Goal: Find specific page/section: Locate a particular part of the current website

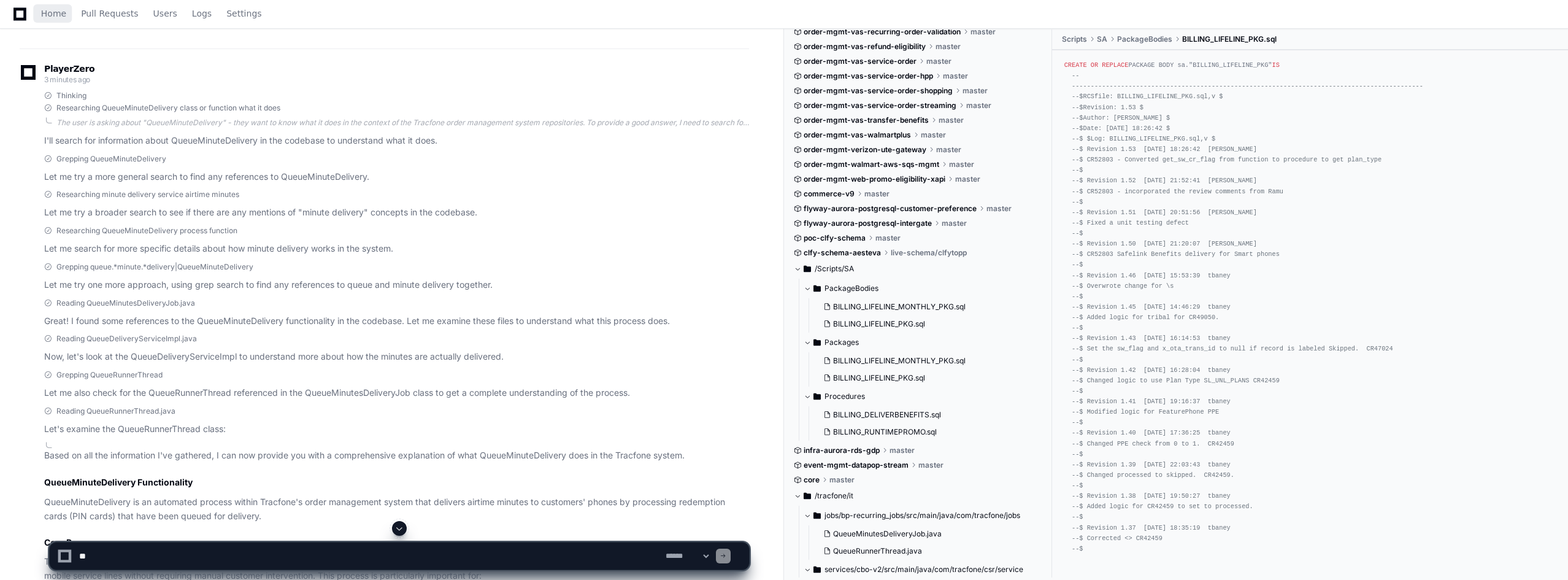
scroll to position [2565, 0]
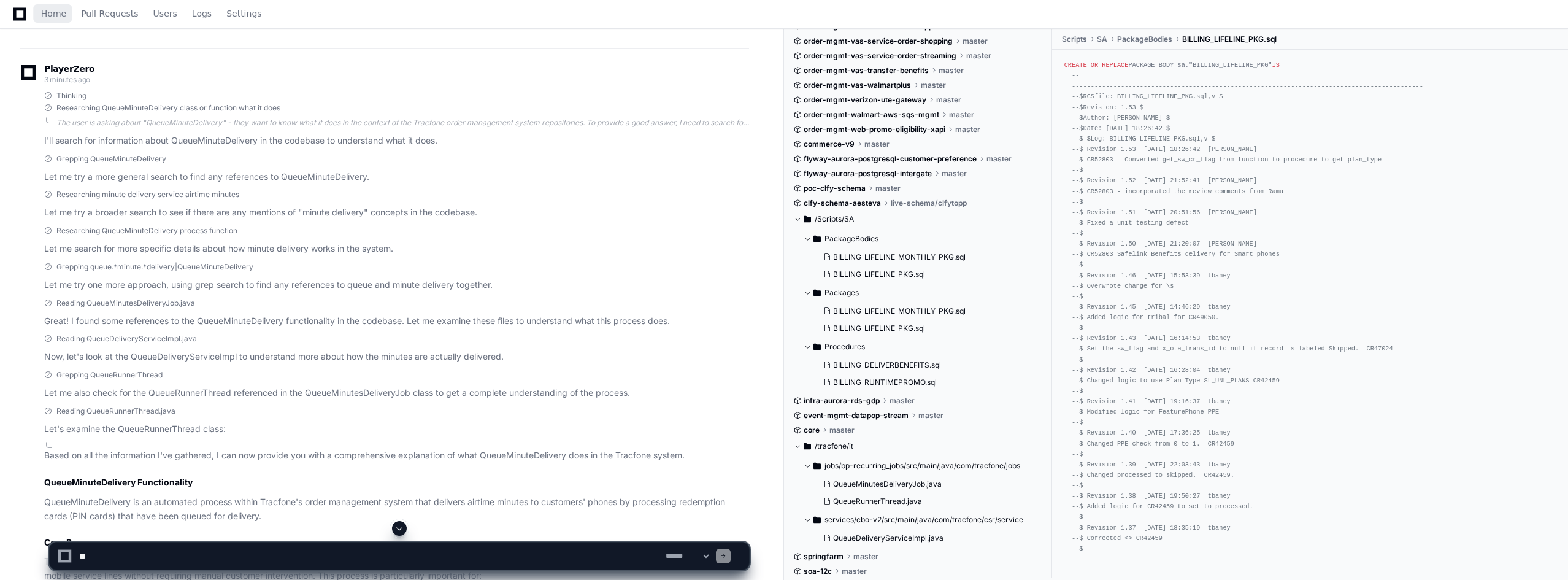
drag, startPoint x: 797, startPoint y: 219, endPoint x: 1003, endPoint y: 252, distance: 208.6
click at [797, 219] on span at bounding box center [798, 219] width 8 height 8
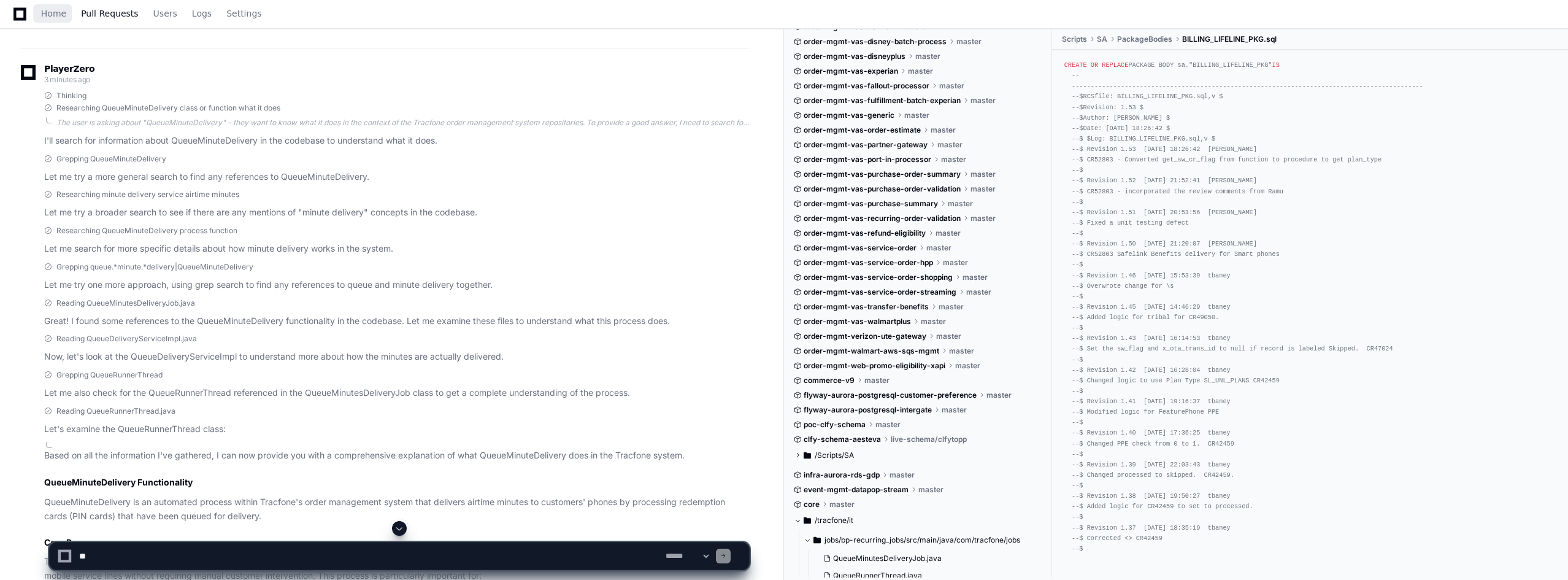
scroll to position [1973, 0]
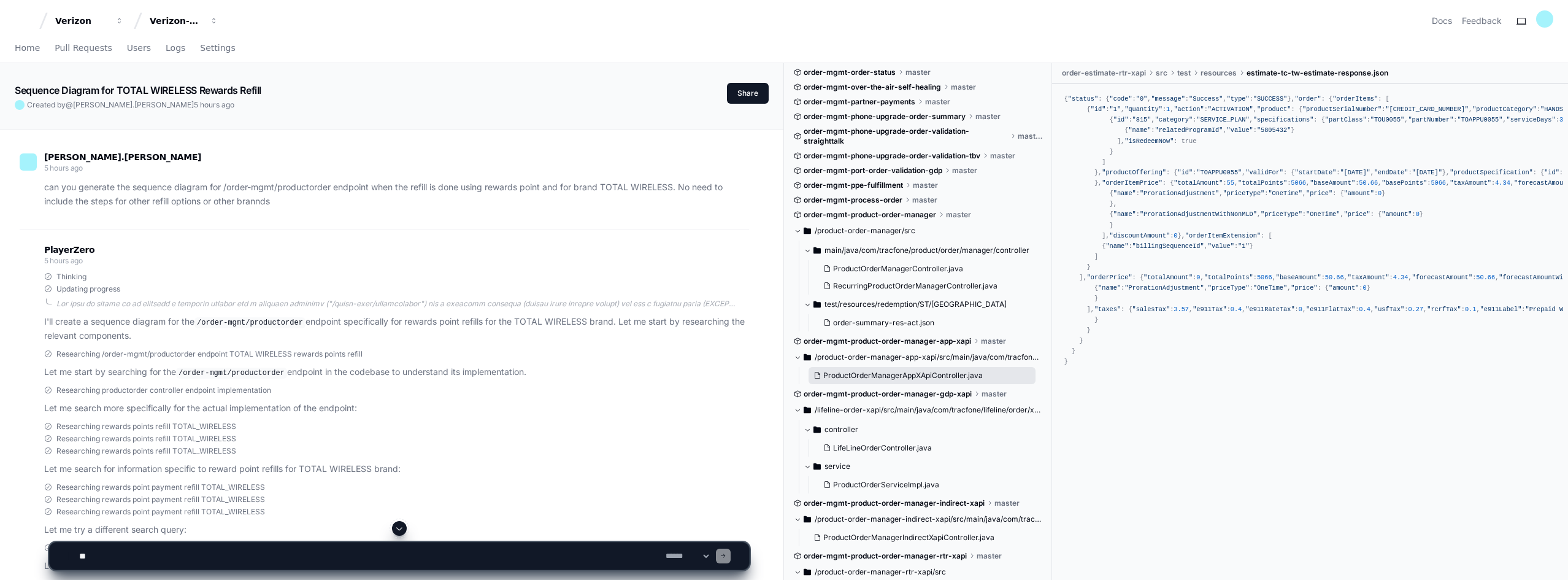
scroll to position [1288, 0]
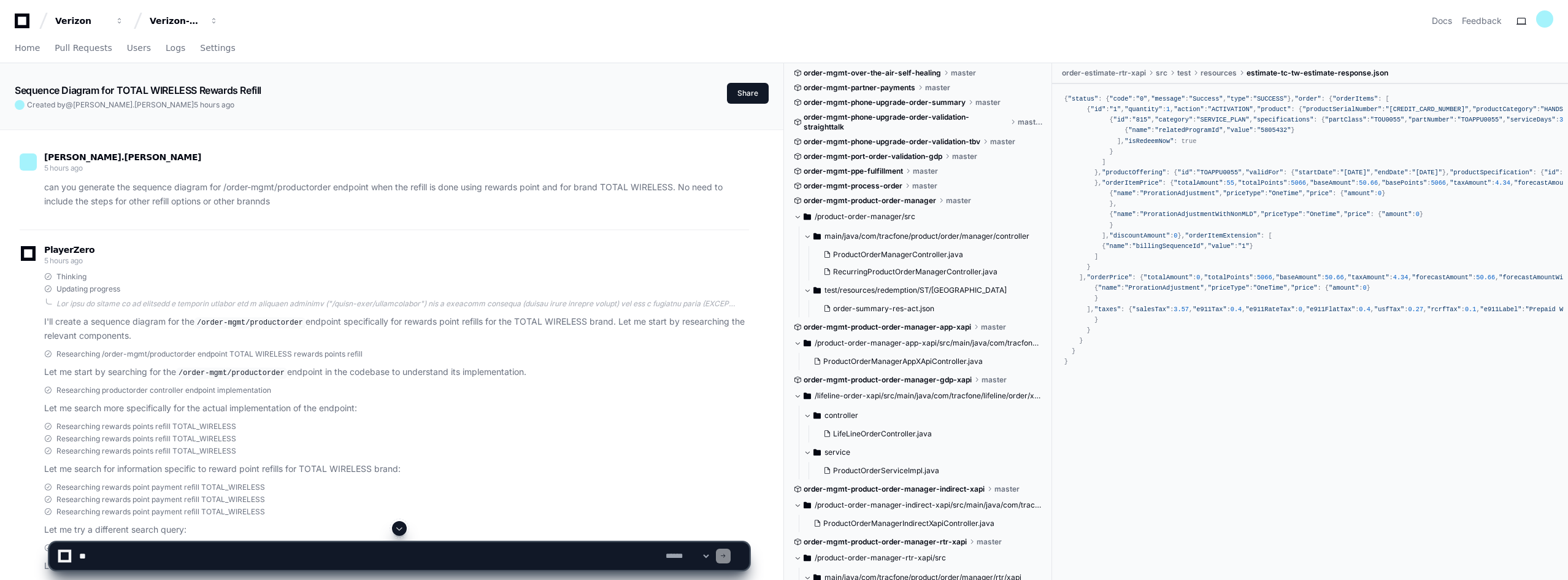
click at [808, 291] on span at bounding box center [808, 290] width 8 height 8
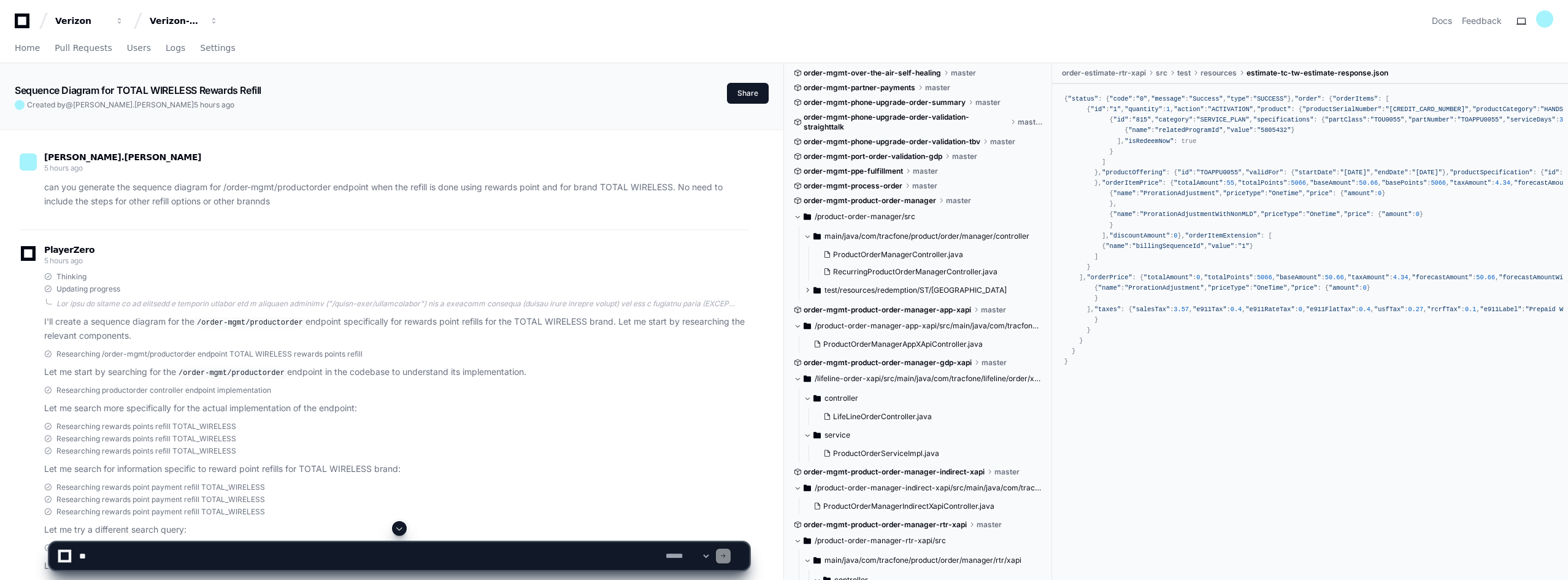
click at [810, 290] on span at bounding box center [808, 290] width 8 height 8
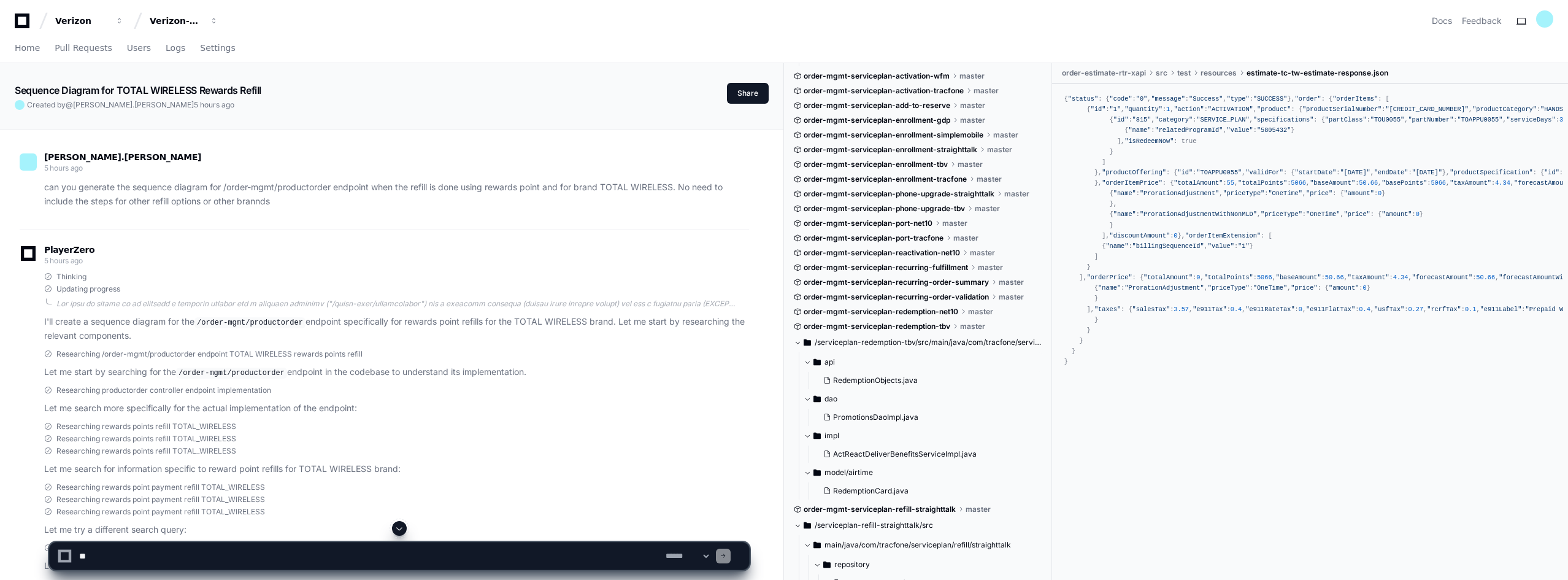
scroll to position [2760, 0]
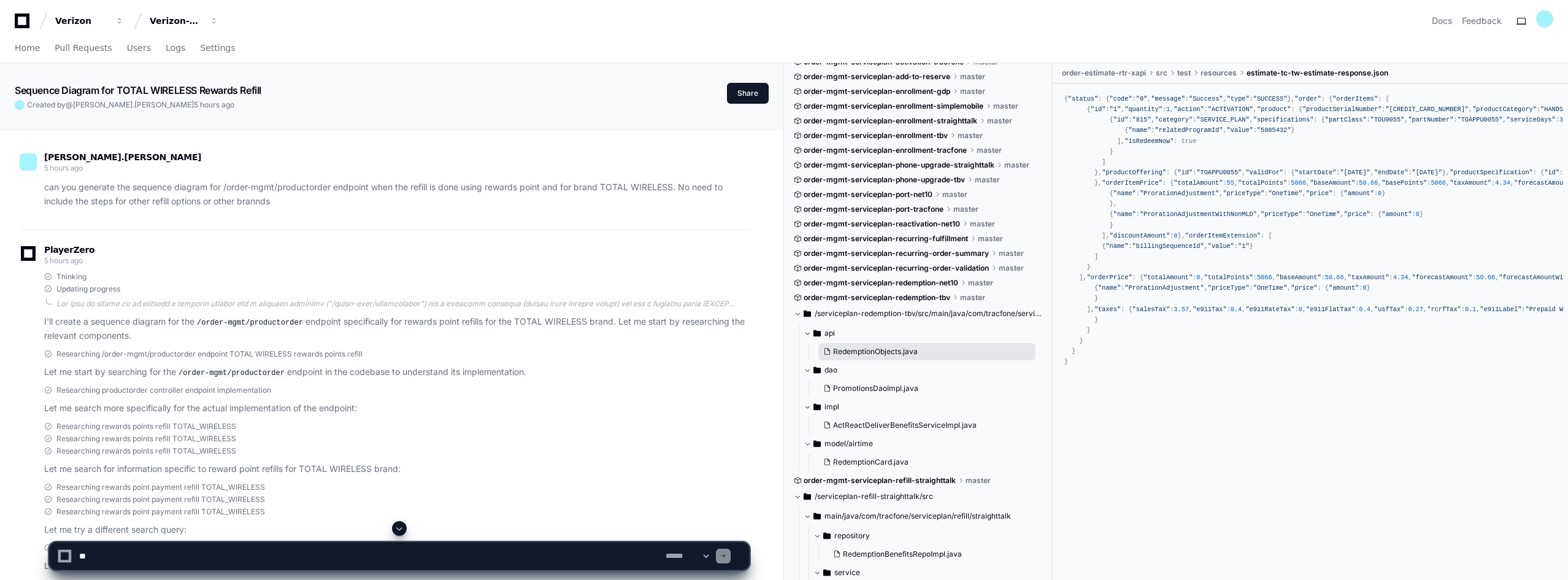
click at [874, 349] on span "RedemptionObjects.java" at bounding box center [876, 352] width 85 height 10
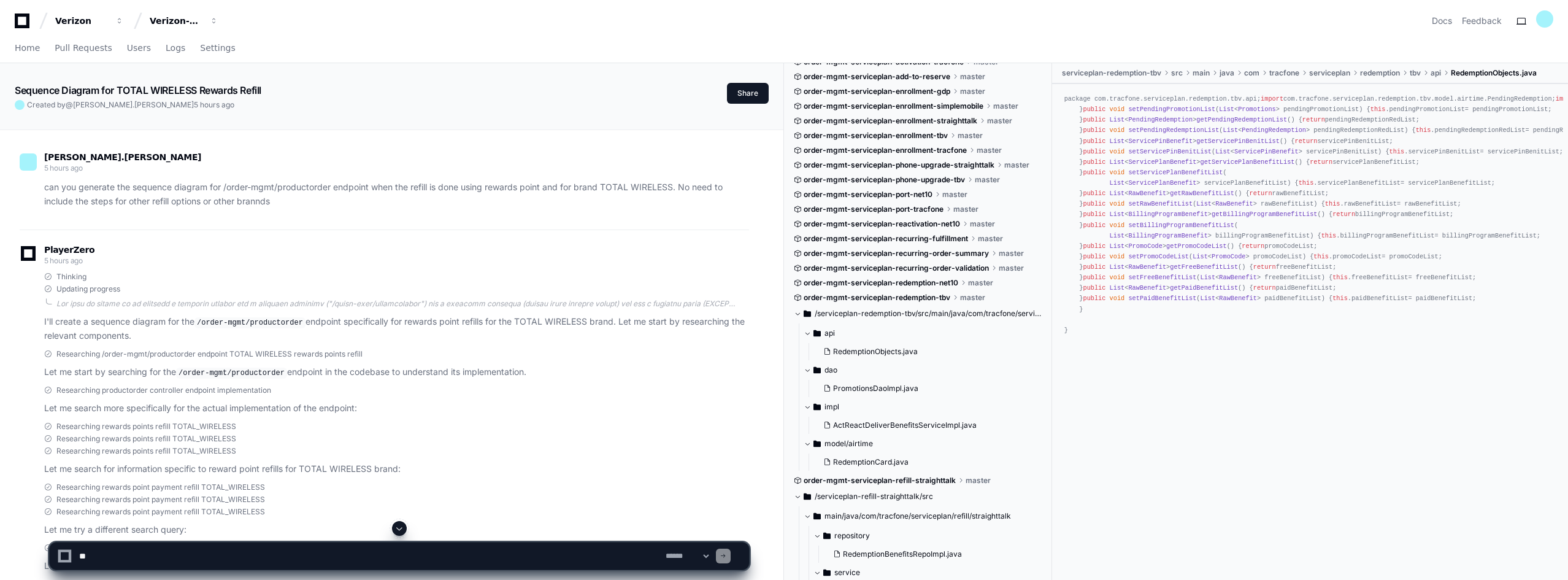
scroll to position [108, 0]
